Goal: Task Accomplishment & Management: Manage account settings

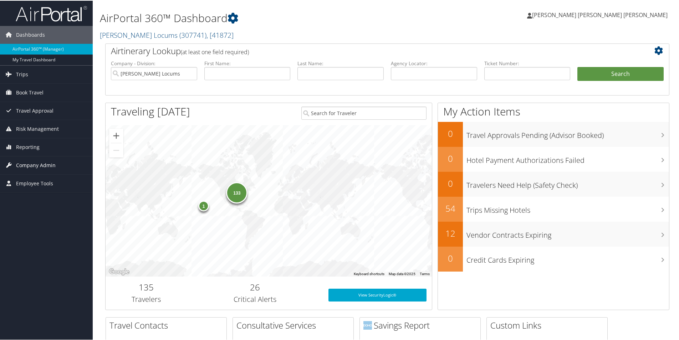
click at [42, 168] on span "Company Admin" at bounding box center [36, 165] width 40 height 18
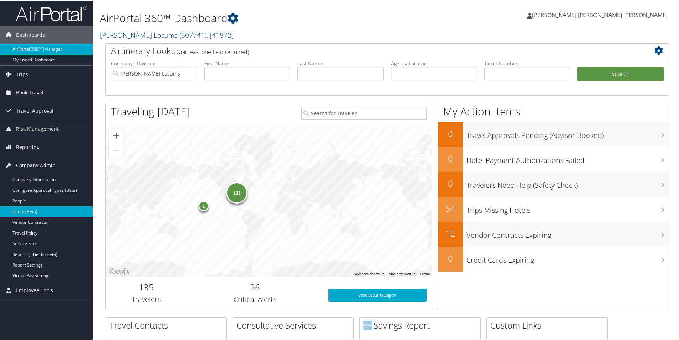
click at [31, 209] on link "Users (Beta)" at bounding box center [46, 211] width 93 height 11
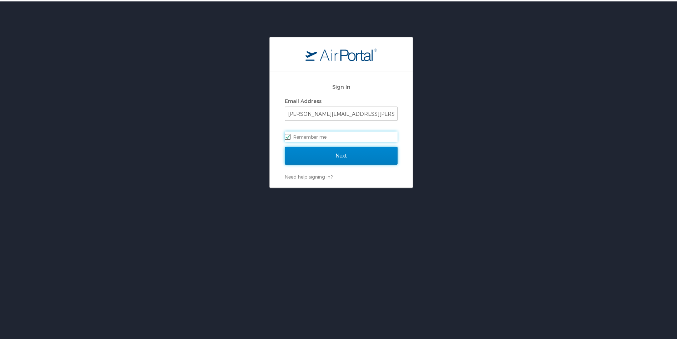
click at [333, 161] on input "Next" at bounding box center [341, 155] width 113 height 18
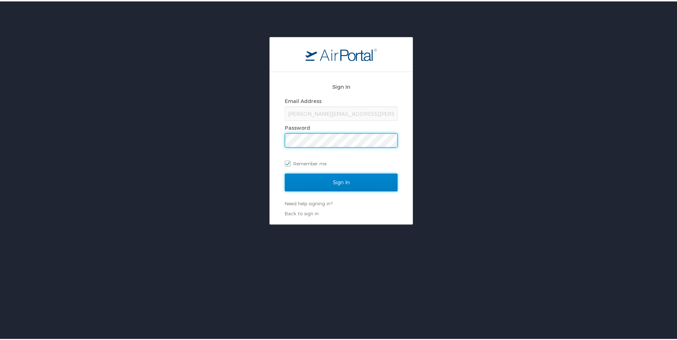
click at [347, 187] on input "Sign In" at bounding box center [341, 181] width 113 height 18
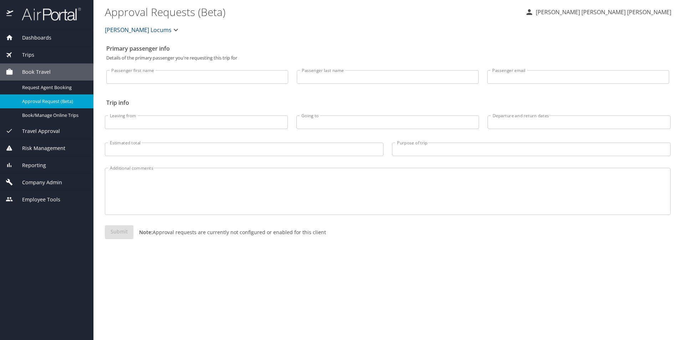
click at [31, 180] on span "Company Admin" at bounding box center [37, 183] width 49 height 8
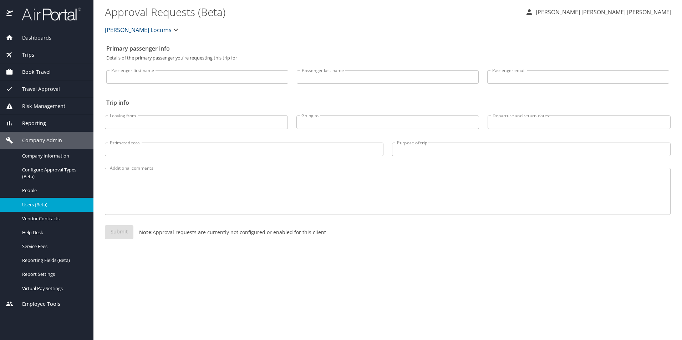
click at [50, 204] on span "Users (Beta)" at bounding box center [53, 205] width 63 height 7
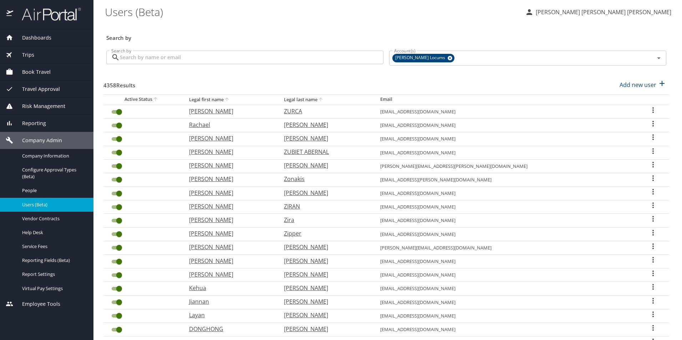
click at [200, 60] on input "Search by" at bounding box center [252, 58] width 264 height 14
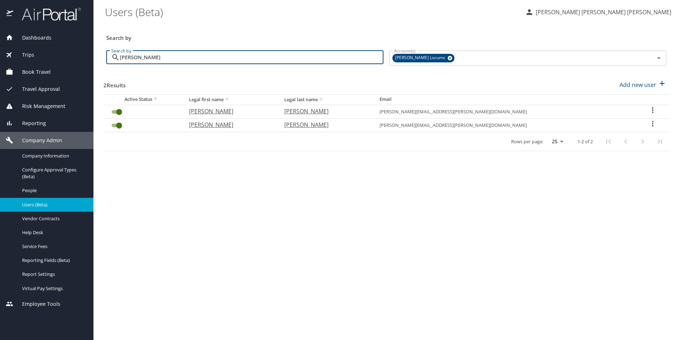
type input "carlen"
click at [652, 124] on icon "User Search Table" at bounding box center [652, 124] width 1 height 6
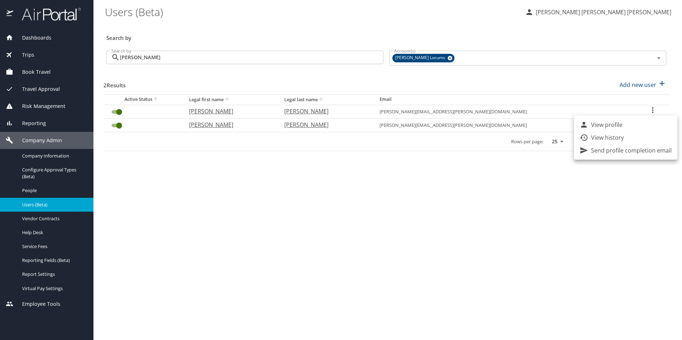
click at [601, 127] on p "View profile" at bounding box center [606, 125] width 31 height 9
select select "US"
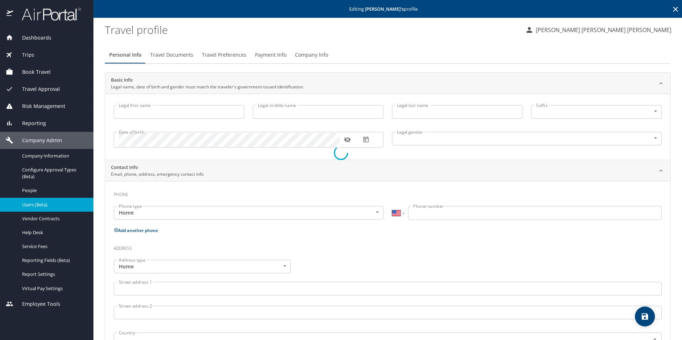
type input "ROBERT"
type input "D"
type input "CARLEN"
type input "Male"
select select "US"
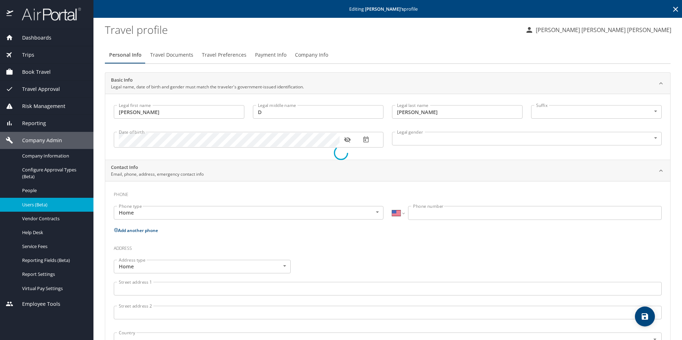
select select "US"
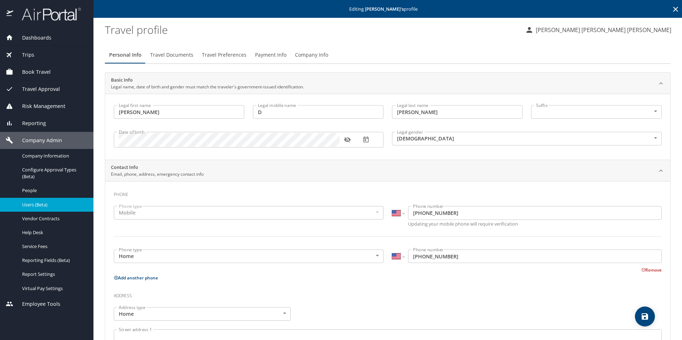
click at [271, 113] on input "D" at bounding box center [318, 112] width 131 height 14
type input "DANIEL"
click at [350, 139] on icon "button" at bounding box center [347, 140] width 6 height 6
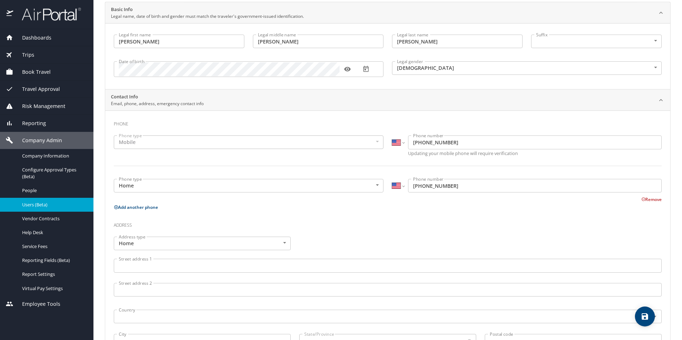
scroll to position [71, 0]
click at [650, 317] on span "save" at bounding box center [645, 317] width 20 height 9
select select "US"
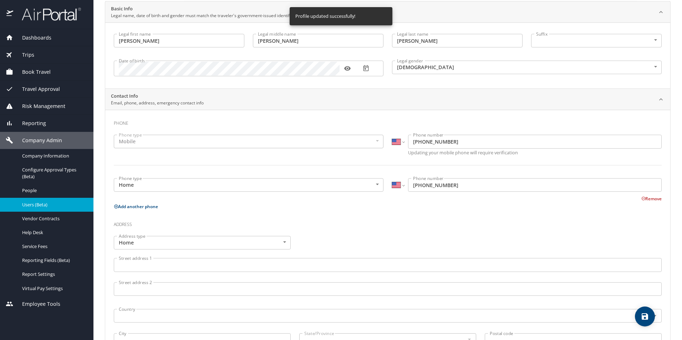
select select "US"
click at [385, 212] on div "Phone Phone type Mobile Mobile Phone type International Afghanistan Åland Islan…" at bounding box center [388, 273] width 548 height 315
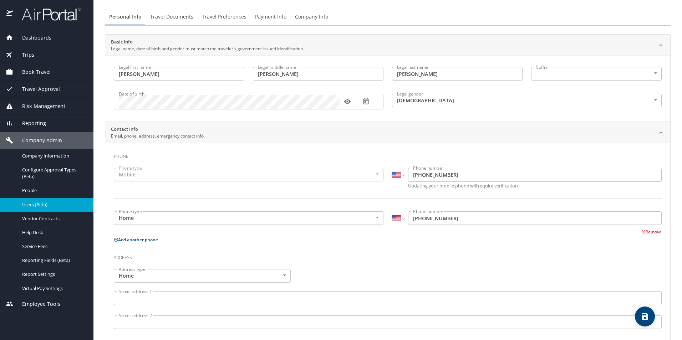
scroll to position [0, 0]
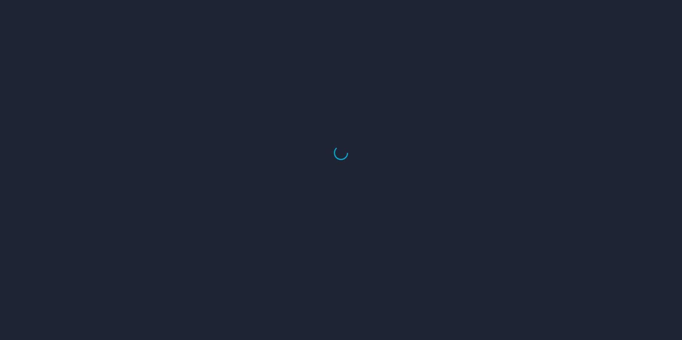
select select "US"
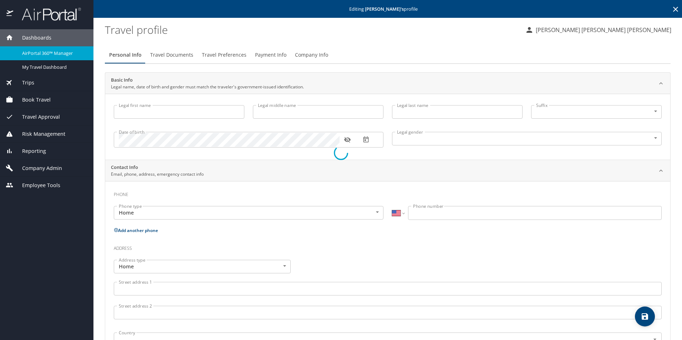
type input "[PERSON_NAME]"
type input "[DEMOGRAPHIC_DATA]"
select select "US"
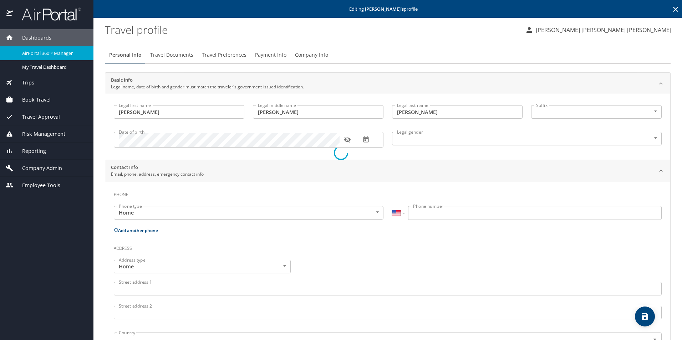
select select "US"
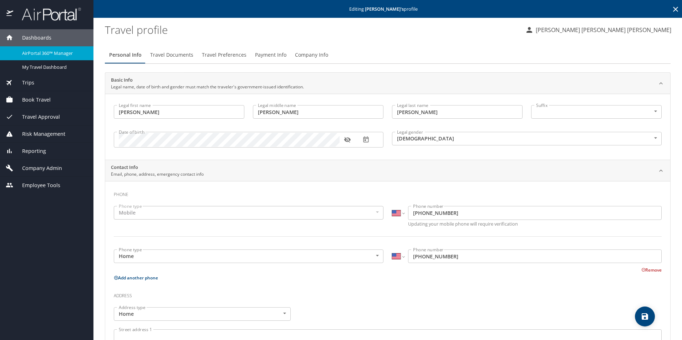
click at [40, 19] on img at bounding box center [47, 14] width 67 height 14
